Goal: Task Accomplishment & Management: Use online tool/utility

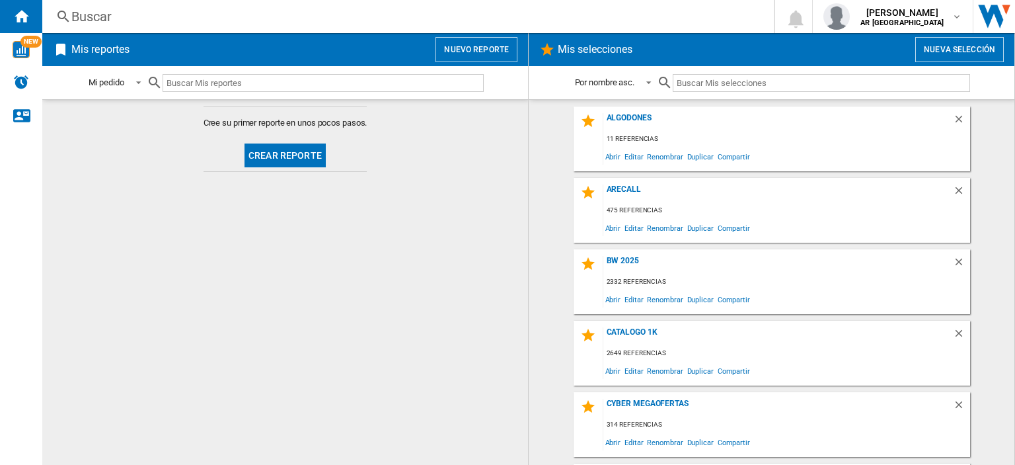
click at [457, 44] on button "Nuevo reporte" at bounding box center [476, 49] width 82 height 25
click at [281, 153] on button "Crear reporte" at bounding box center [284, 155] width 81 height 24
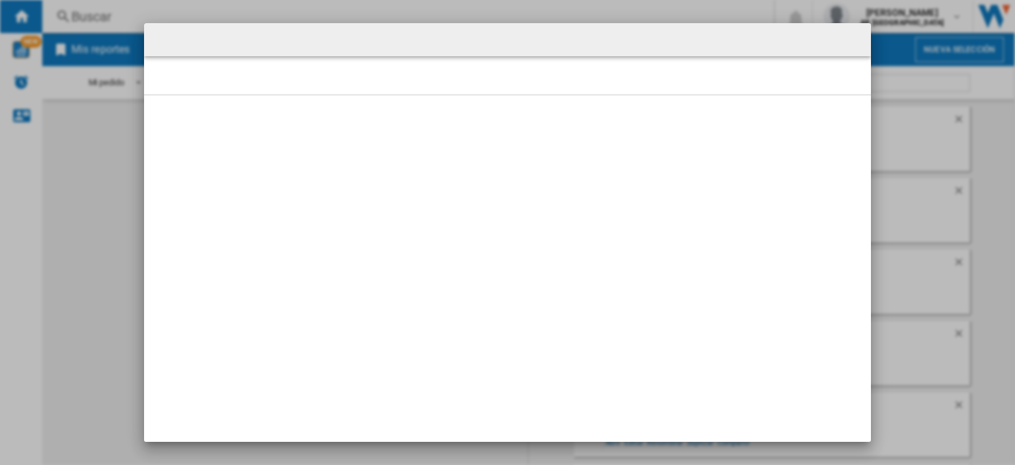
click at [741, 131] on md-dialog at bounding box center [507, 232] width 727 height 418
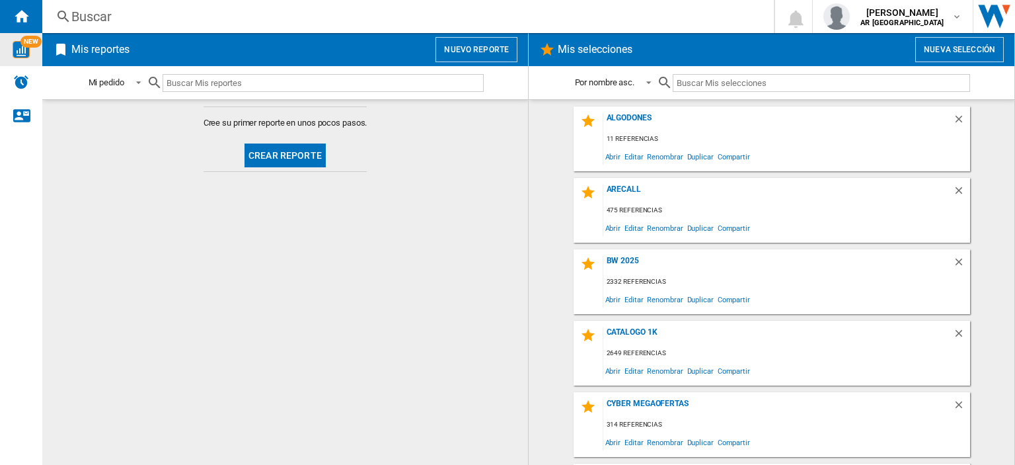
click at [29, 49] on img "WiseCard" at bounding box center [21, 49] width 17 height 17
click at [29, 13] on div "Inicio" at bounding box center [21, 16] width 42 height 33
click at [180, 79] on input "text" at bounding box center [323, 83] width 321 height 18
click at [63, 51] on ng-md-icon at bounding box center [61, 50] width 16 height 16
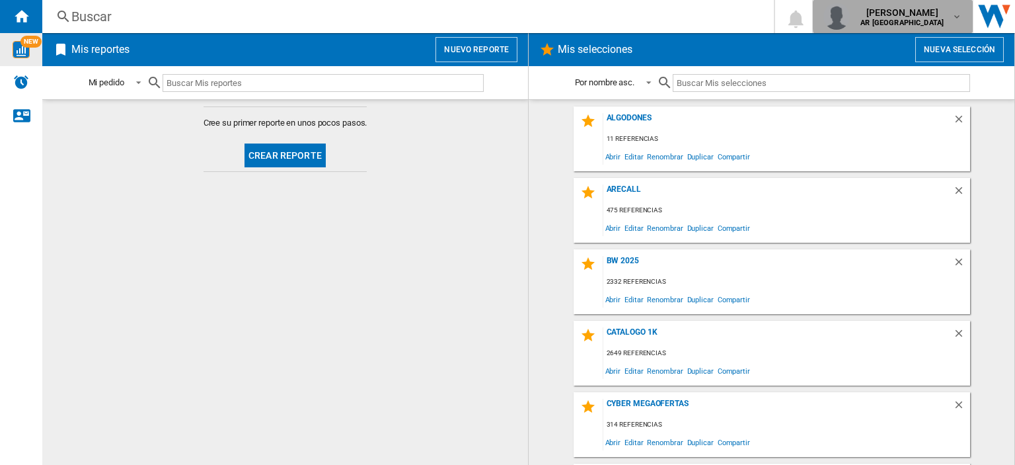
click at [937, 16] on span "[PERSON_NAME]" at bounding box center [901, 12] width 83 height 13
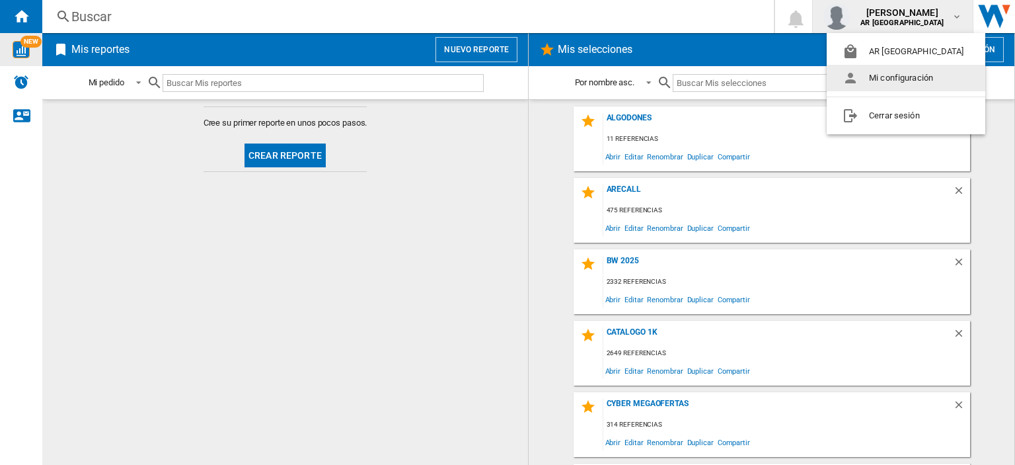
click at [912, 79] on button "Mi configuración" at bounding box center [906, 78] width 159 height 26
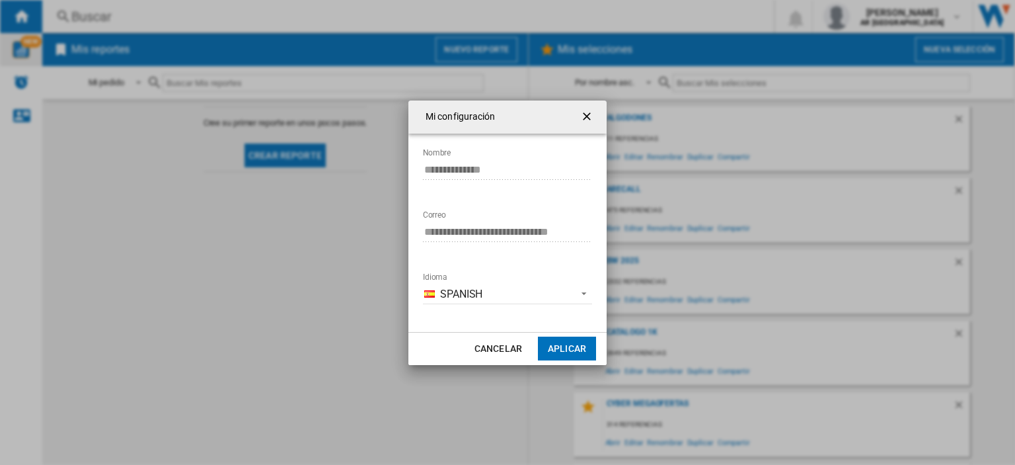
click at [585, 348] on button "Aplicar" at bounding box center [567, 348] width 58 height 24
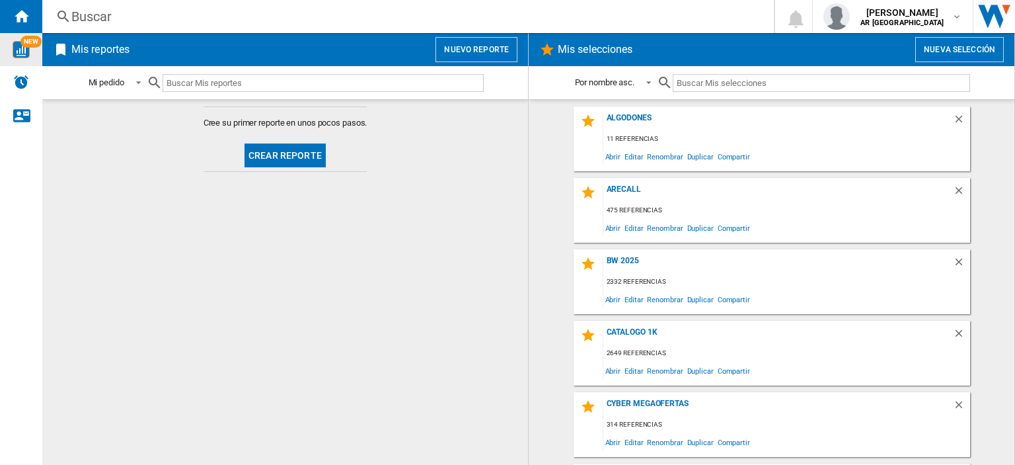
click at [553, 49] on ng-md-icon at bounding box center [547, 50] width 16 height 16
click at [145, 82] on md-select-value "Mi pedido" at bounding box center [116, 82] width 59 height 31
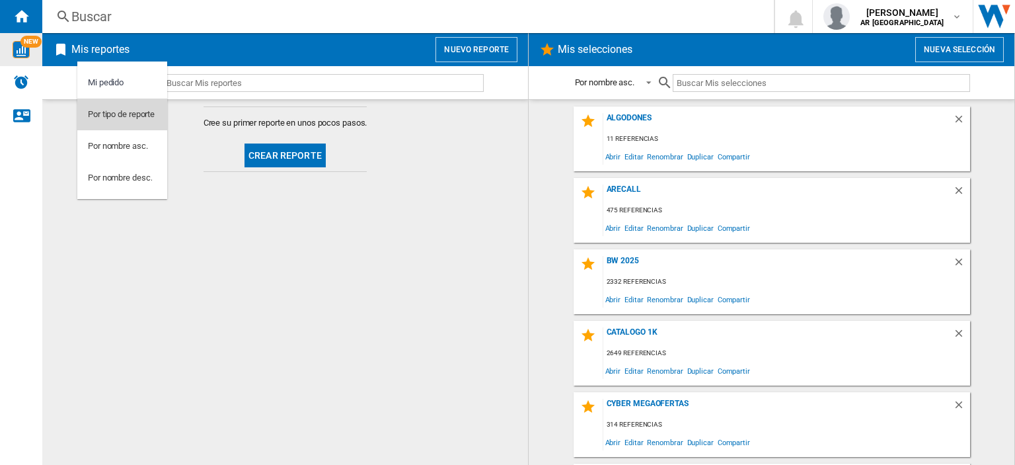
click at [134, 123] on md-option "Por tipo de reporte" at bounding box center [122, 114] width 90 height 32
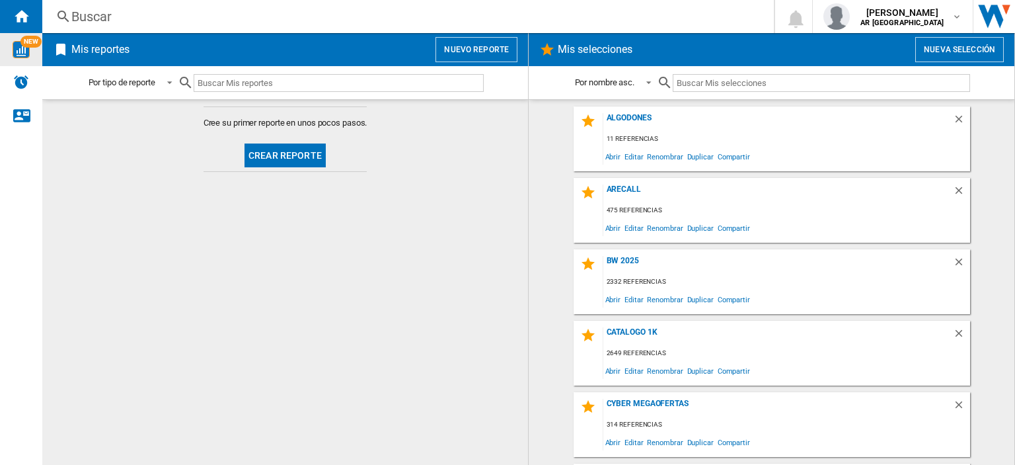
click at [254, 89] on input "text" at bounding box center [339, 83] width 290 height 18
paste input "3337875917810"
type input "3337875917810"
click at [384, 84] on input "3337875917810" at bounding box center [331, 83] width 274 height 18
click at [473, 81] on ng-md-icon "Borrar búsqueda" at bounding box center [476, 83] width 16 height 16
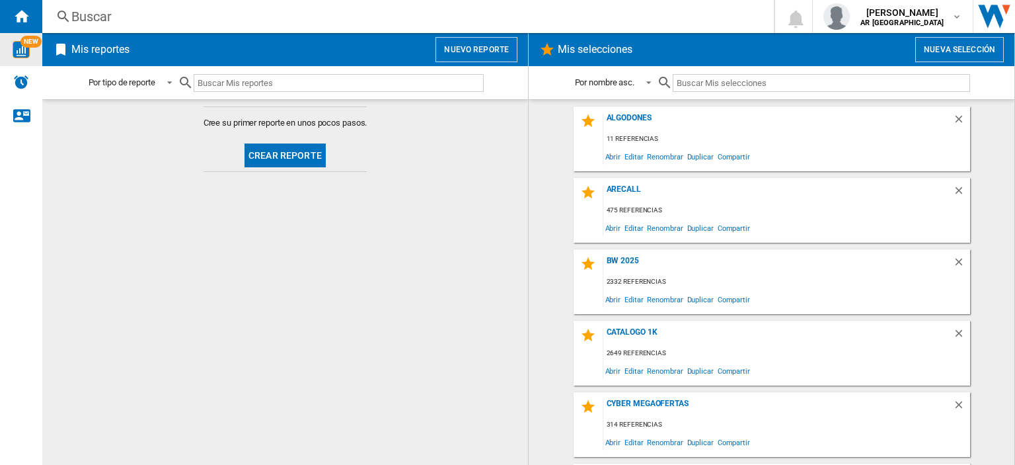
click at [484, 49] on button "Nuevo reporte" at bounding box center [476, 49] width 82 height 25
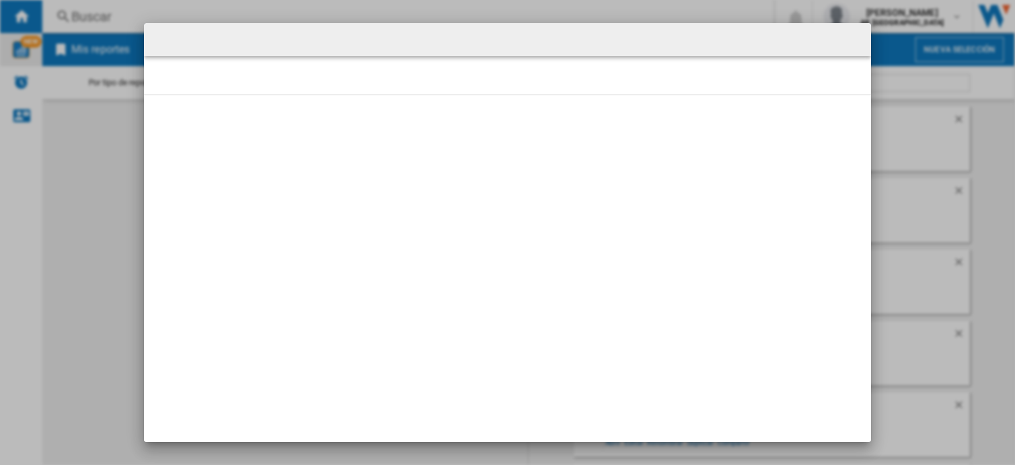
click at [737, 105] on md-dialog-actions at bounding box center [507, 110] width 727 height 33
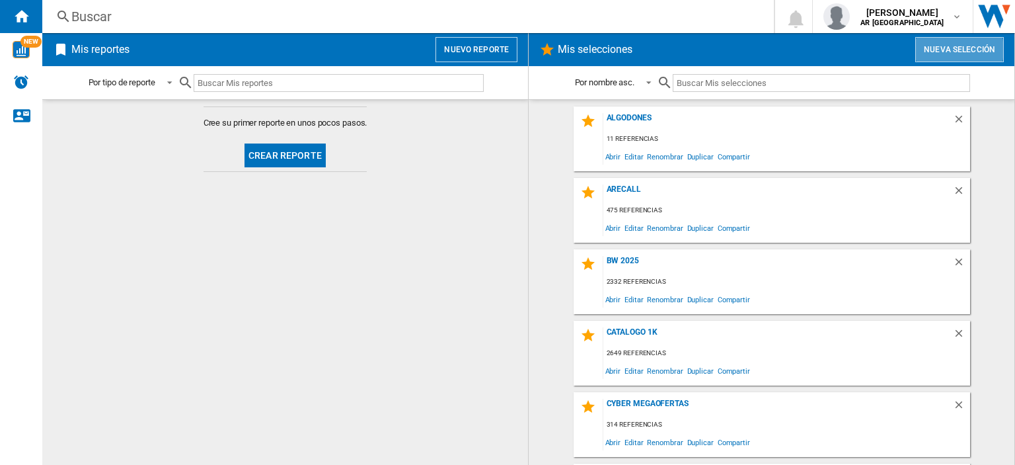
click at [927, 50] on button "Nueva selección" at bounding box center [959, 49] width 89 height 25
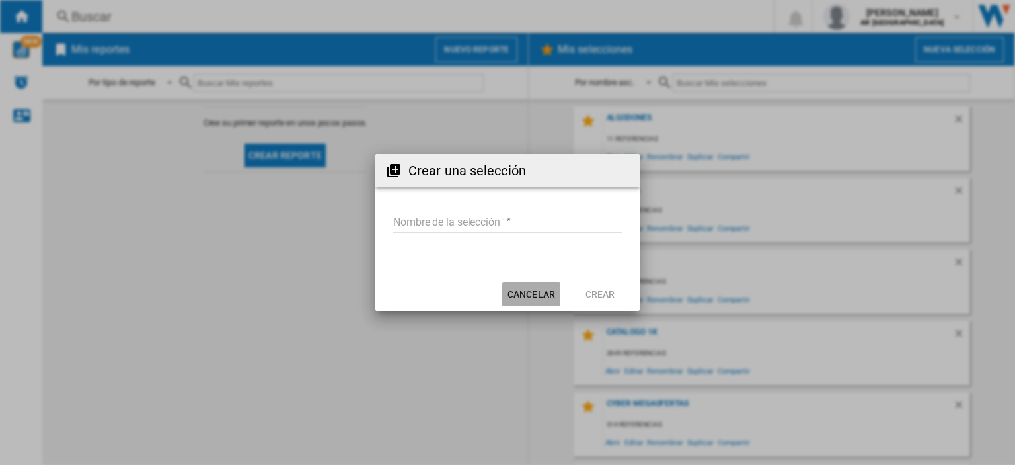
click at [534, 289] on button "Cancelar" at bounding box center [531, 294] width 58 height 24
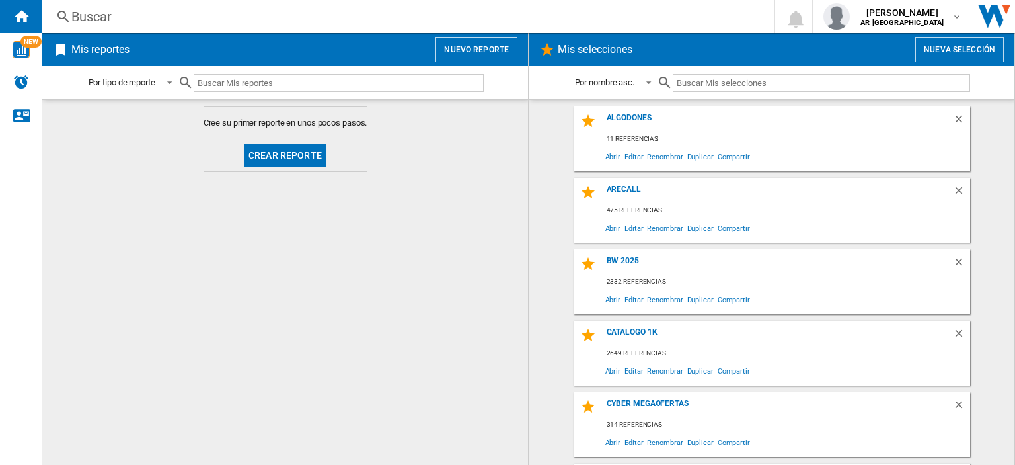
click at [191, 293] on md-content "Cree su primer reporte en unos pocos pasos. Crear reporte" at bounding box center [285, 281] width 486 height 365
click at [58, 52] on ng-md-icon at bounding box center [61, 50] width 16 height 16
click at [24, 30] on div "Inicio" at bounding box center [21, 16] width 42 height 33
click at [339, 28] on div "Buscar Buscar 0 natalia salvay AR CENTRAL OESTE AR CENTRAL OESTE Mi configuraci…" at bounding box center [528, 16] width 973 height 33
click at [177, 83] on md-select-value "Por tipo de reporte" at bounding box center [132, 82] width 91 height 31
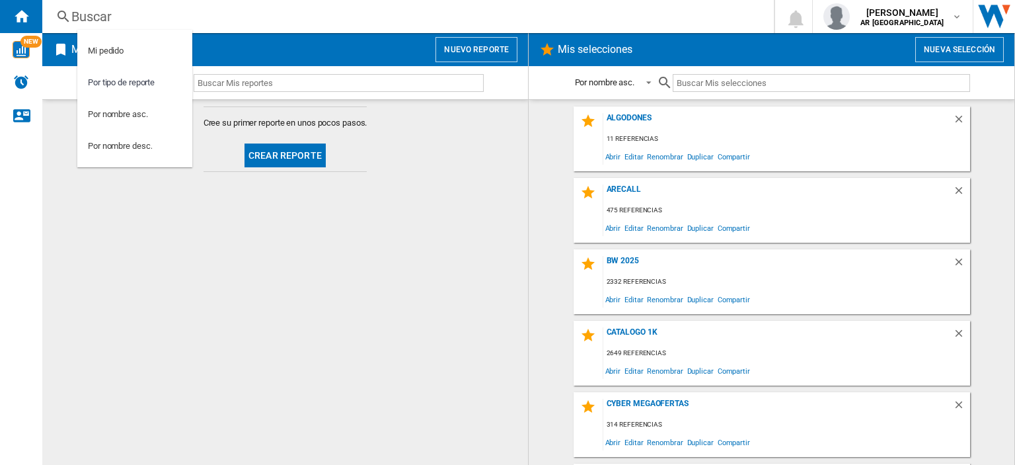
click at [237, 224] on md-backdrop at bounding box center [507, 232] width 1015 height 465
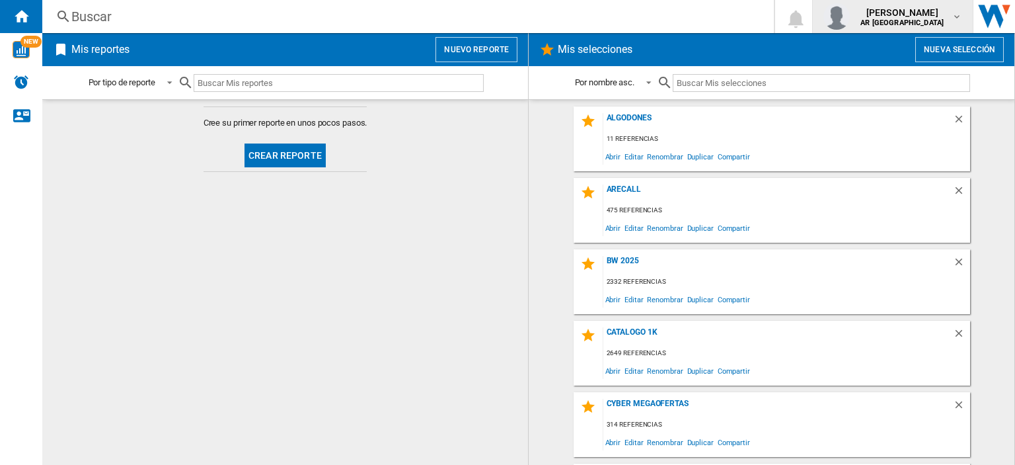
click at [846, 13] on img "button" at bounding box center [836, 16] width 26 height 26
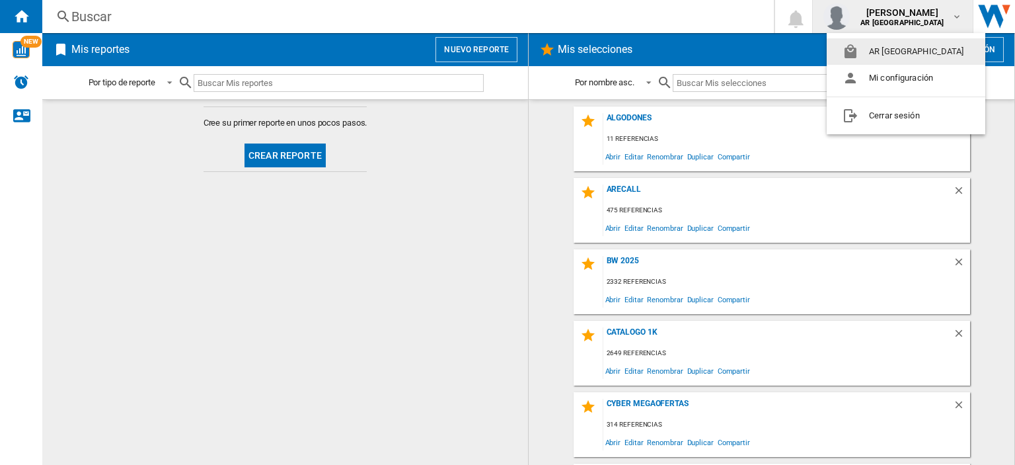
click at [463, 207] on md-backdrop at bounding box center [507, 232] width 1015 height 465
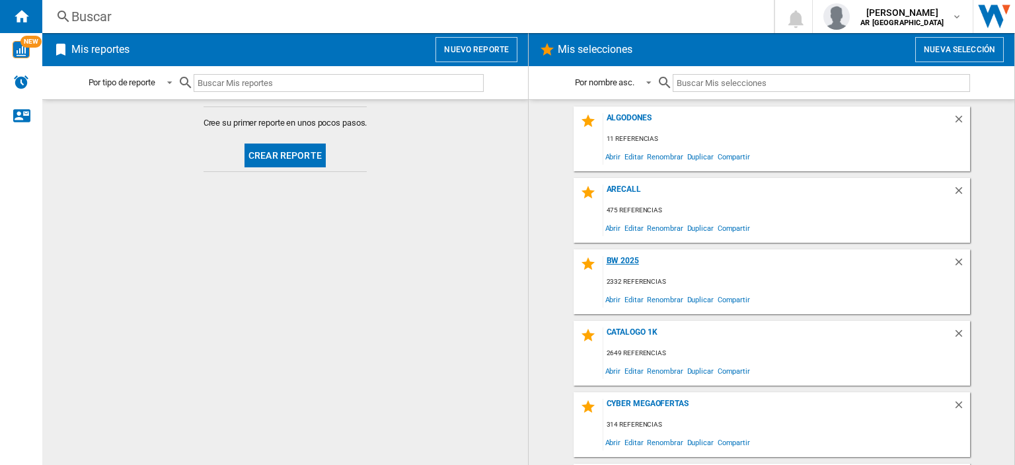
click at [623, 258] on div "BW 2025" at bounding box center [778, 265] width 350 height 18
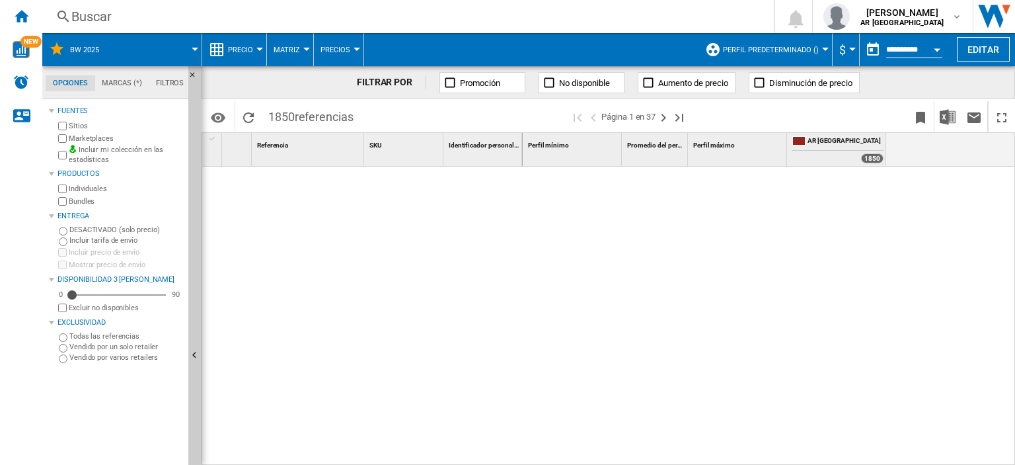
click at [128, 78] on md-tab-item "Marcas (*)" at bounding box center [122, 83] width 54 height 16
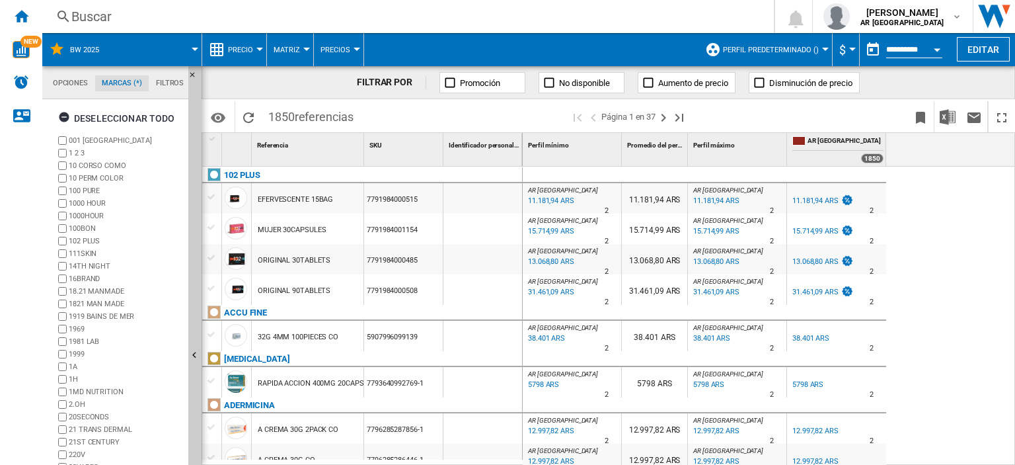
scroll to position [50, 0]
click at [61, 117] on ng-md-icon "button" at bounding box center [66, 119] width 16 height 16
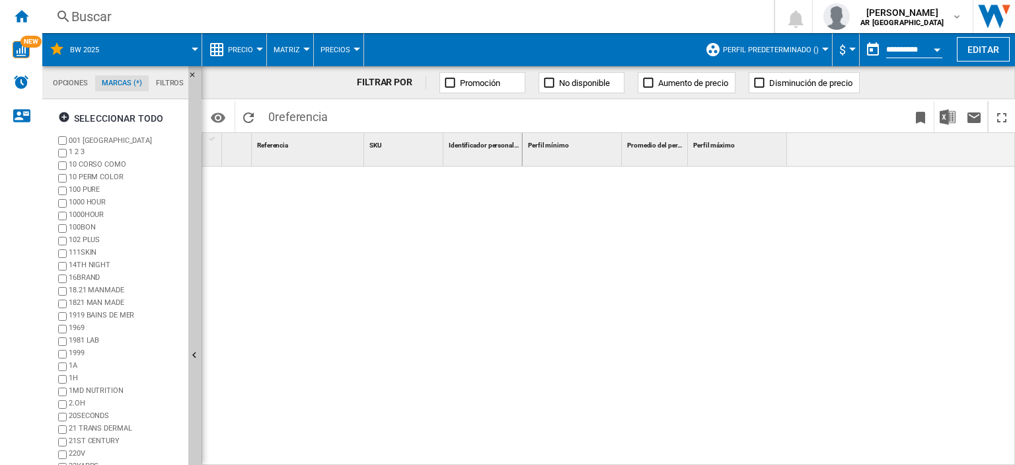
scroll to position [68, 0]
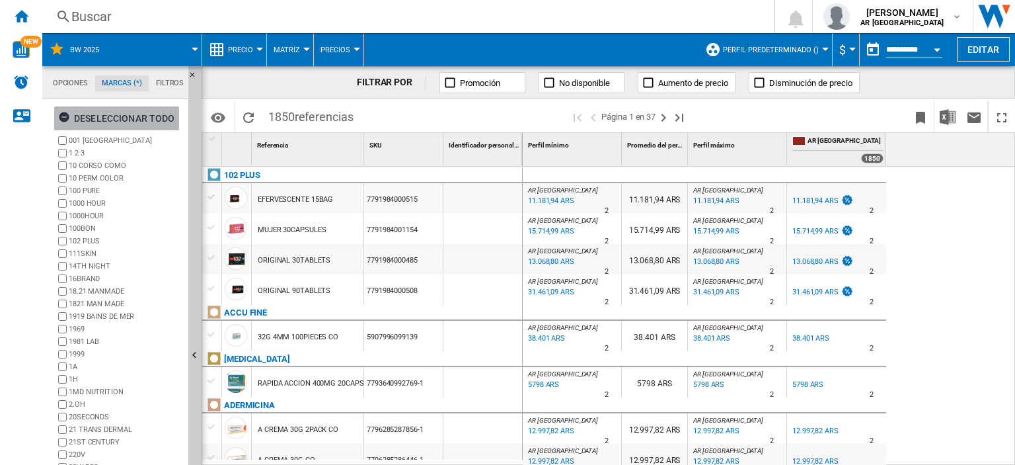
click at [60, 115] on ng-md-icon "button" at bounding box center [66, 119] width 16 height 16
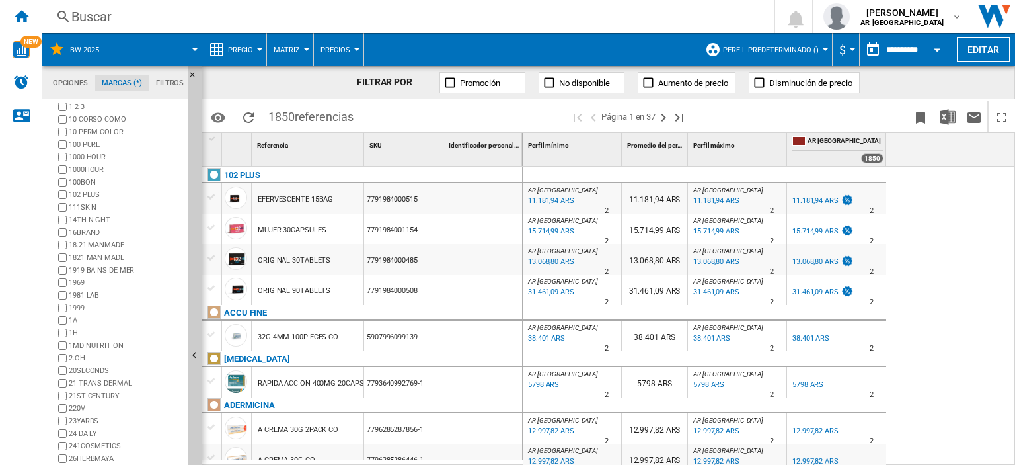
scroll to position [68, 0]
click at [92, 451] on div "+Mostrar todo" at bounding box center [120, 450] width 128 height 10
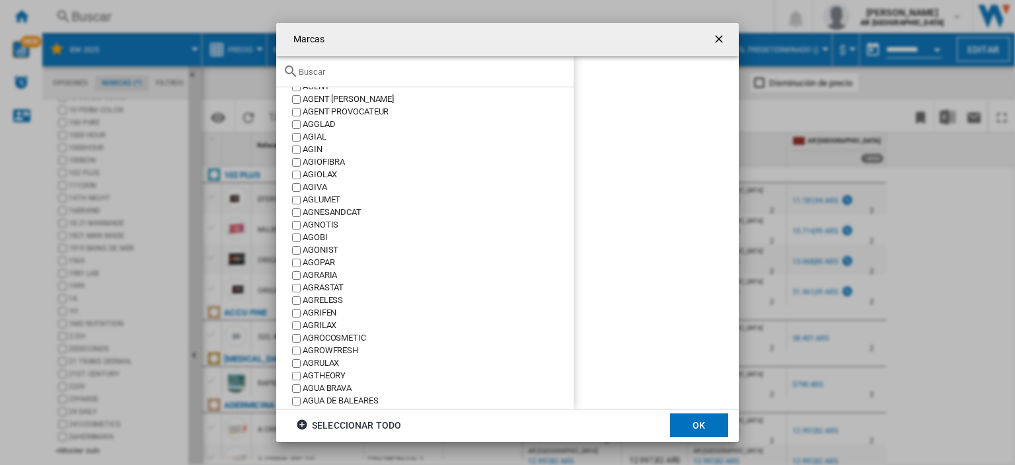
scroll to position [7533, 0]
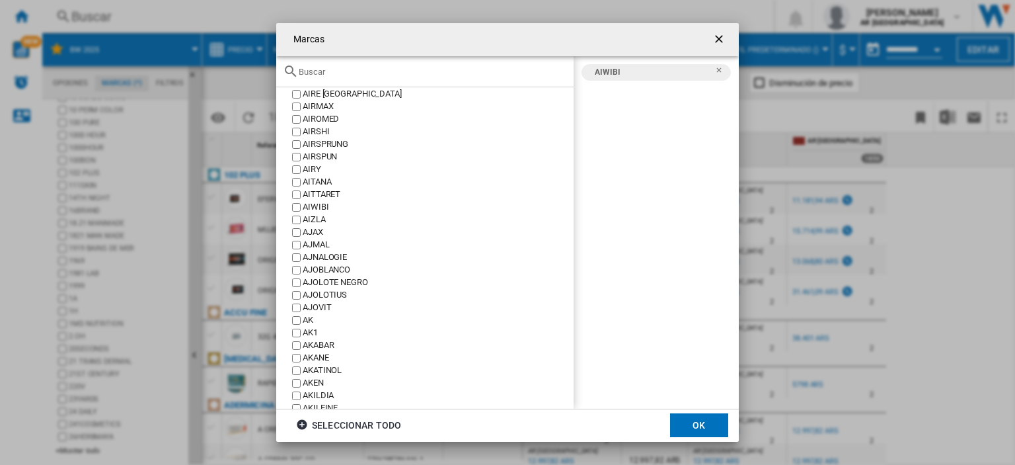
click at [696, 430] on button "OK" at bounding box center [699, 425] width 58 height 24
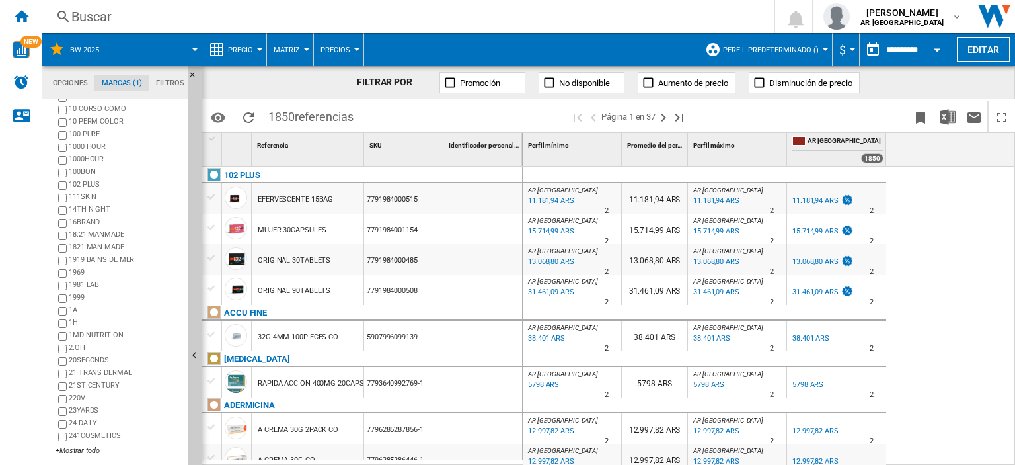
scroll to position [0, 0]
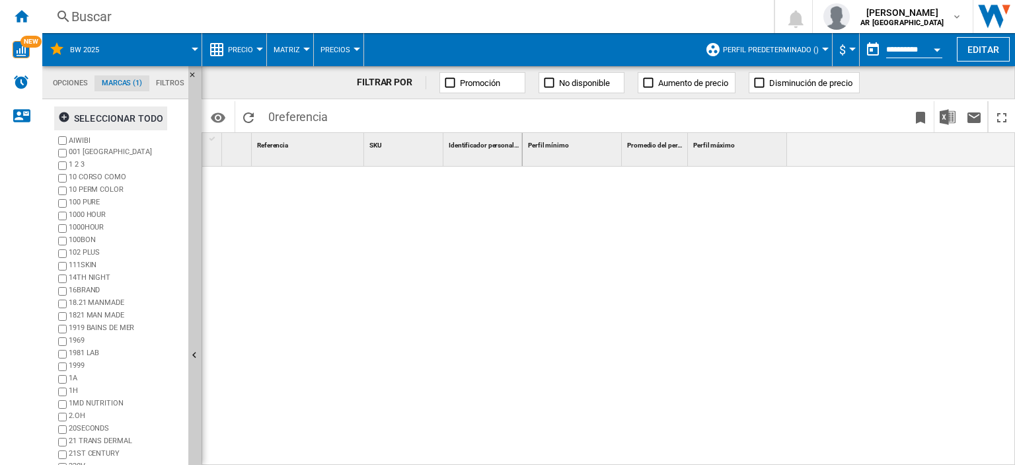
click at [65, 118] on ng-md-icon "button" at bounding box center [66, 119] width 16 height 16
click at [252, 42] on button "Precio" at bounding box center [244, 49] width 32 height 33
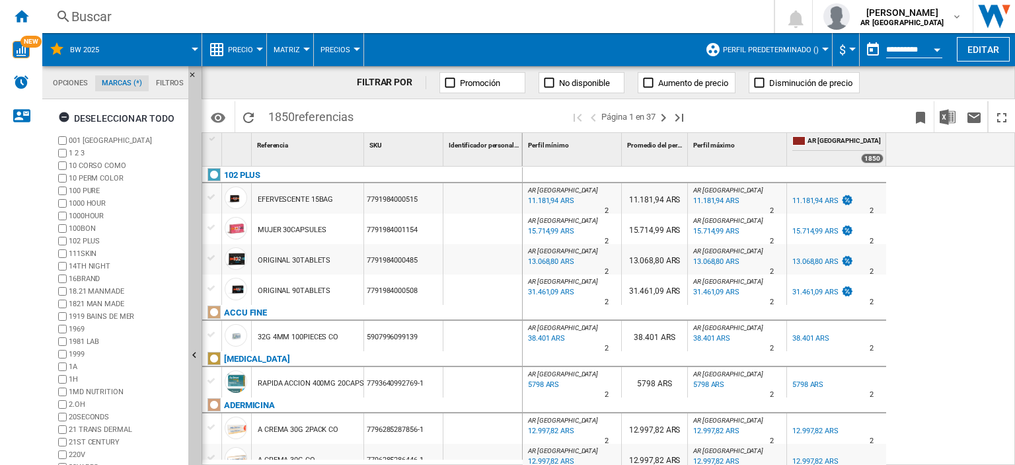
click at [251, 50] on span "Precio" at bounding box center [240, 50] width 25 height 9
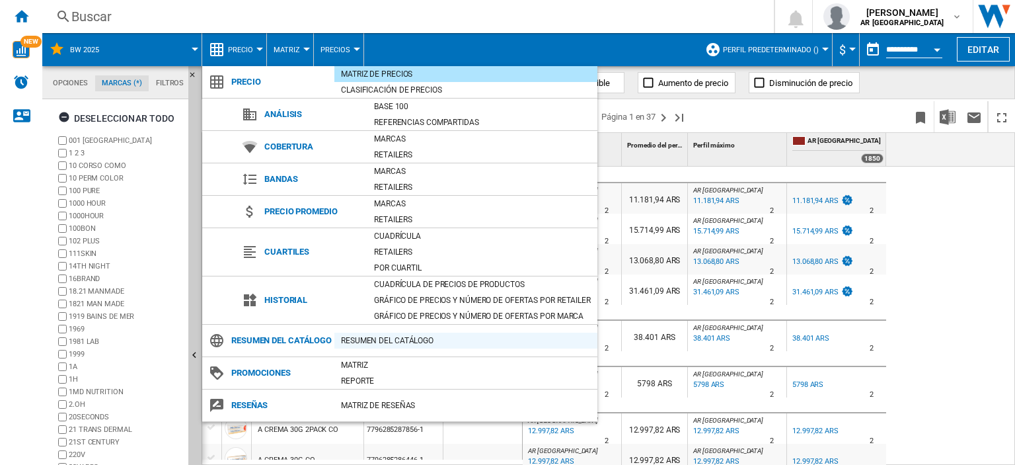
click at [381, 346] on div "Resumen del catálogo" at bounding box center [465, 340] width 263 height 13
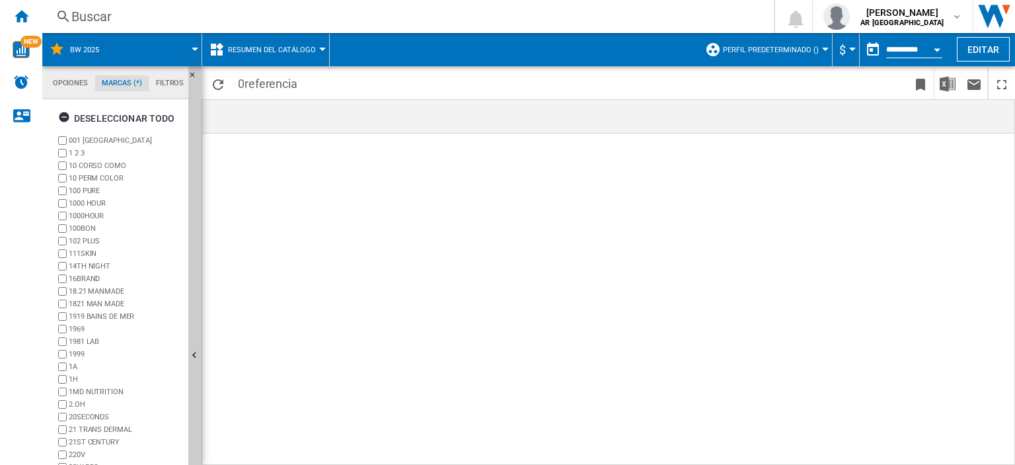
click at [420, 181] on div at bounding box center [608, 299] width 813 height 332
click at [269, 46] on span "Resumen del catálogo" at bounding box center [272, 50] width 88 height 9
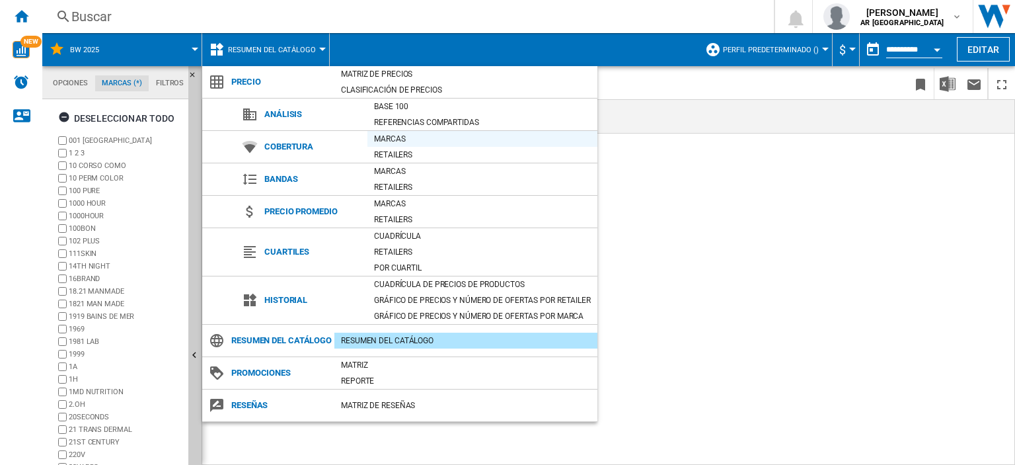
click at [403, 139] on div "Marcas" at bounding box center [482, 138] width 230 height 13
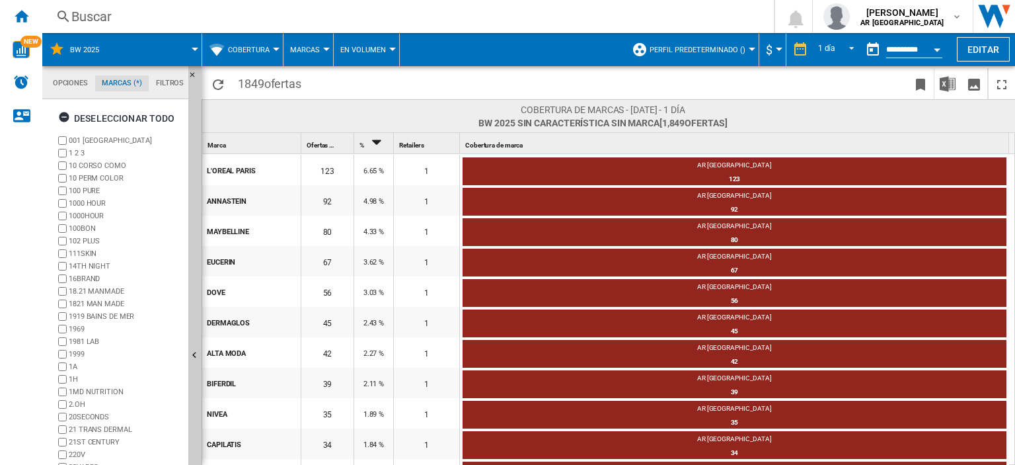
click at [655, 120] on span "BW 2025 Sin característica Sin marca [1,849 ofertas ]" at bounding box center [602, 122] width 248 height 13
click at [963, 44] on button "Editar" at bounding box center [983, 49] width 53 height 24
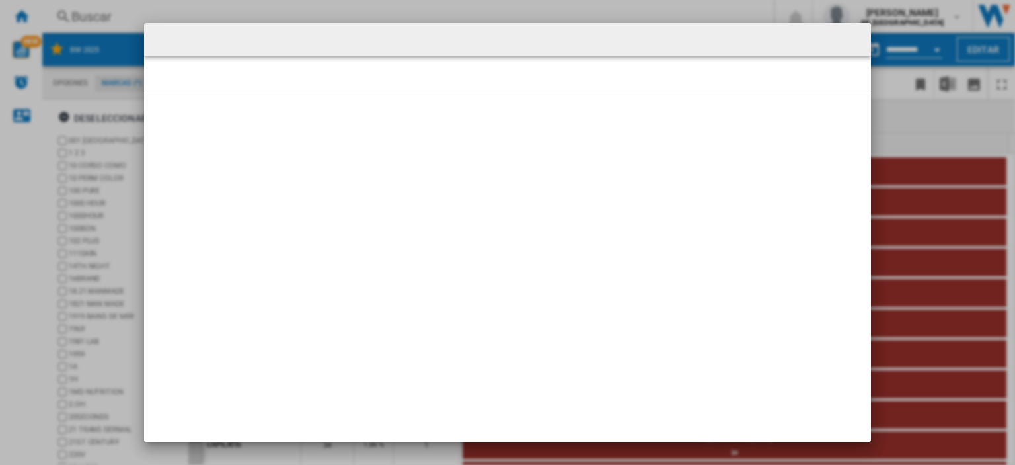
click at [566, 203] on md-dialog at bounding box center [507, 232] width 727 height 418
